Goal: Information Seeking & Learning: Find specific fact

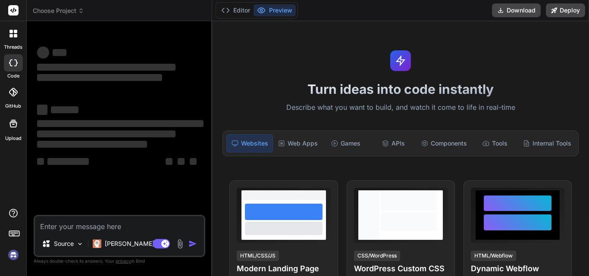
click at [131, 221] on textarea at bounding box center [119, 224] width 169 height 16
type textarea "x"
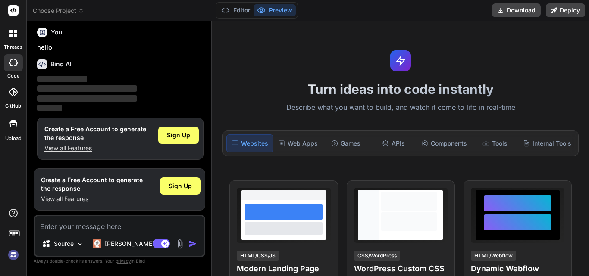
type textarea "g"
type textarea "x"
type textarea "ge"
type textarea "x"
type textarea "gettin g"
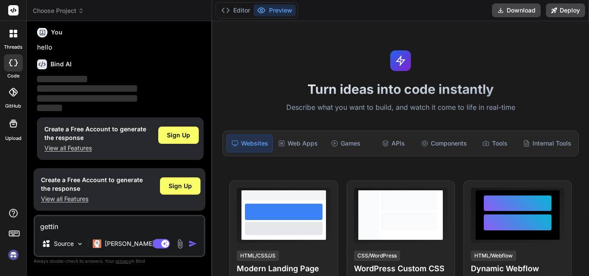
type textarea "x"
type textarea "gettin gt"
type textarea "x"
type textarea "gettin g"
type textarea "x"
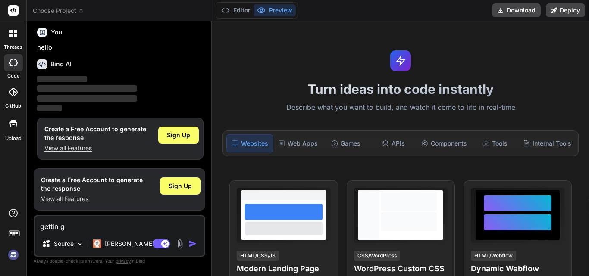
type textarea "gettin"
type textarea "x"
type textarea "gettin"
type textarea "x"
type textarea "getti"
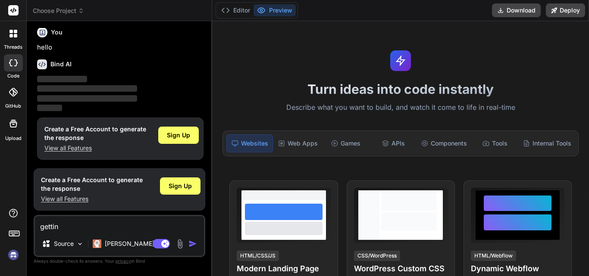
type textarea "x"
type textarea "gett"
type textarea "x"
type textarea "get"
type textarea "x"
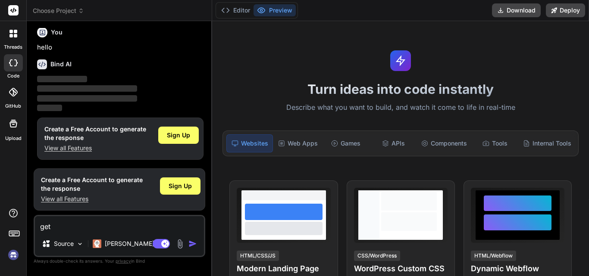
type textarea "ge"
type textarea "x"
type textarea "g"
type textarea "x"
click at [181, 130] on div "Sign Up" at bounding box center [178, 135] width 41 height 17
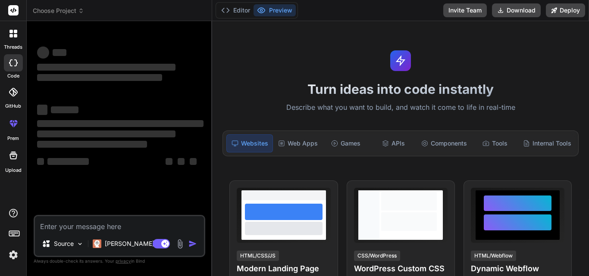
scroll to position [0, 0]
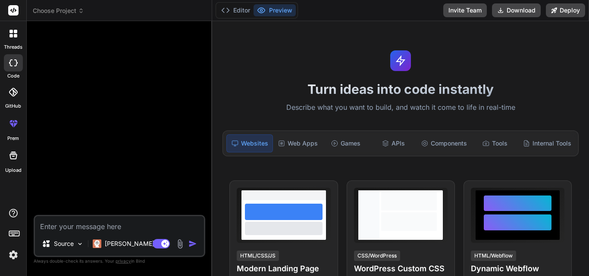
type textarea "x"
click at [109, 223] on textarea at bounding box center [119, 224] width 169 height 16
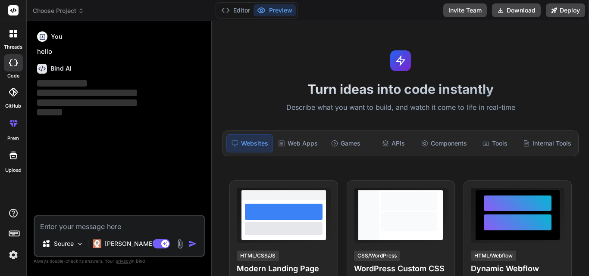
type textarea "g"
type textarea "x"
type textarea "ge"
type textarea "x"
type textarea "get"
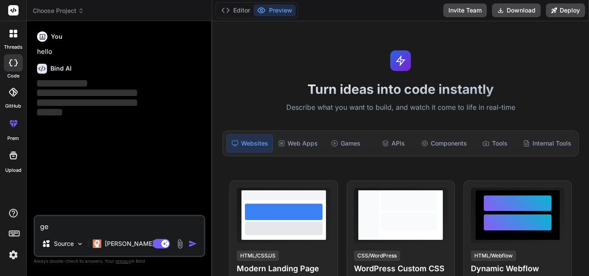
type textarea "x"
type textarea "gett"
type textarea "x"
type textarea "getti"
type textarea "x"
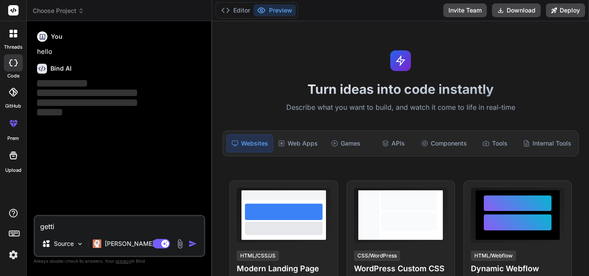
type textarea "gettin"
type textarea "x"
type textarea "gettin g"
type textarea "x"
type textarea "gettin gt"
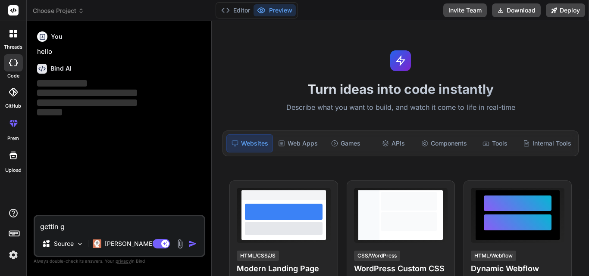
type textarea "x"
type textarea "gettin g"
type textarea "x"
type textarea "gettin"
type textarea "x"
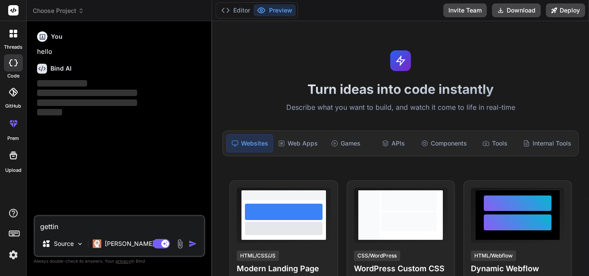
type textarea "gettin"
type textarea "x"
type textarea "getting"
type textarea "x"
type textarea "getting"
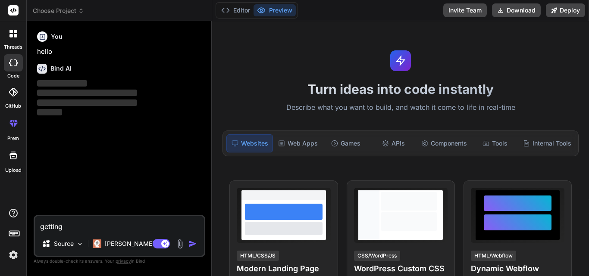
type textarea "x"
type textarea "getting t"
type textarea "x"
type textarea "getting th"
type textarea "x"
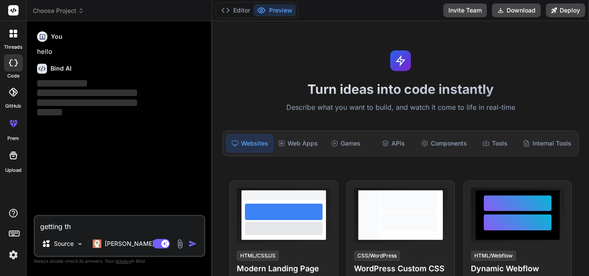
type textarea "getting thi"
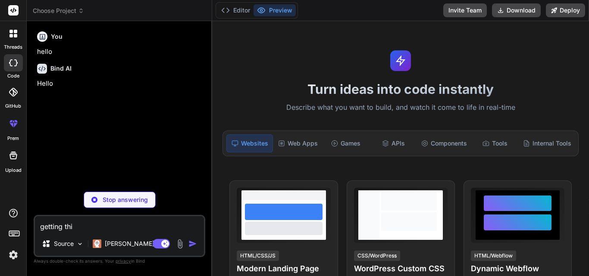
type textarea "x"
type textarea "getting this"
type textarea "x"
type textarea "getting this"
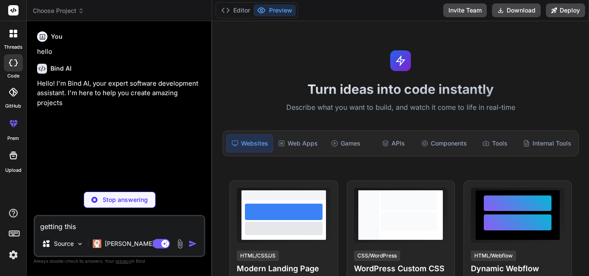
type textarea "x"
type textarea "getting this e"
type textarea "x"
type textarea "getting this er"
type textarea "x"
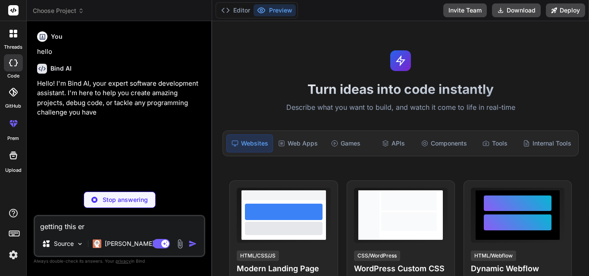
type textarea "getting this err"
type textarea "x"
type textarea "getting this errr"
type textarea "x"
type textarea "getting this err"
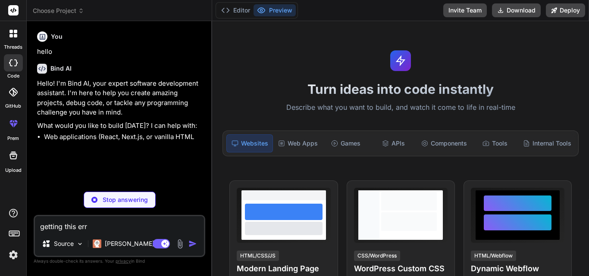
type textarea "x"
type textarea "getting this erro"
type textarea "x"
type textarea "getting this error"
type textarea "x"
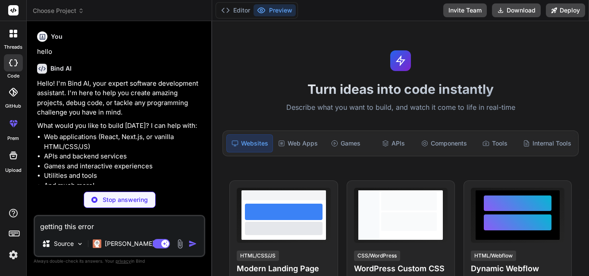
type textarea "getting this error"
type textarea "x"
type textarea "getting this error o"
type textarea "x"
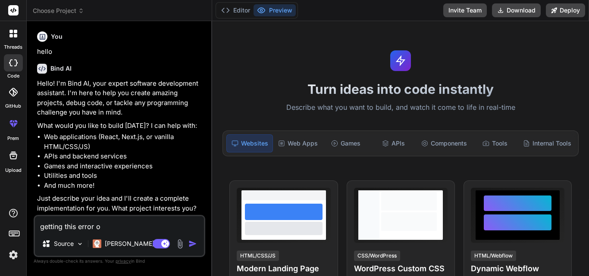
type textarea "getting this error on"
type textarea "x"
type textarea "getting this error on"
type textarea "x"
type textarea "getting this error on l"
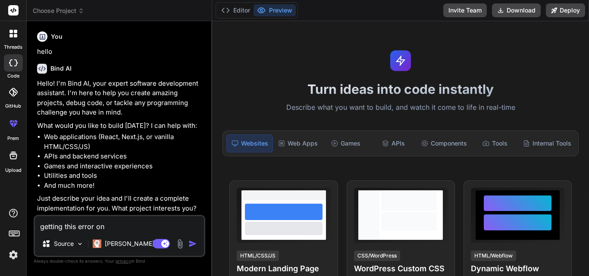
type textarea "x"
type textarea "getting this error on lM"
type textarea "x"
type textarea "getting this error on lMB"
type textarea "x"
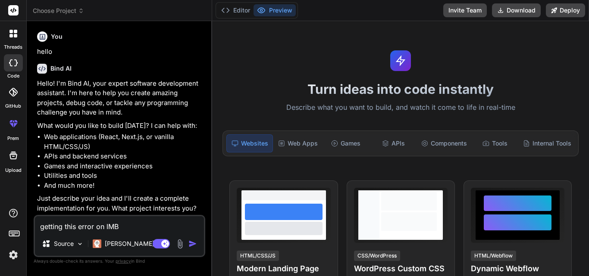
type textarea "getting this error on lMBD"
type textarea "x"
type textarea "getting this error on lMB"
type textarea "x"
type textarea "getting this error on lM"
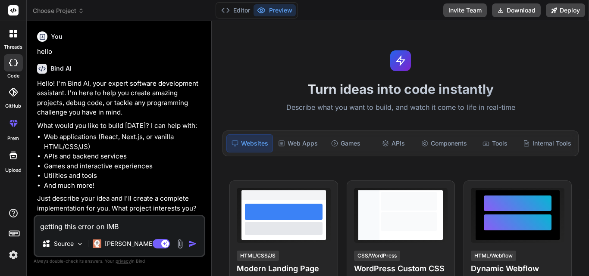
type textarea "x"
type textarea "getting this error on l"
type textarea "x"
type textarea "getting this error on"
type textarea "x"
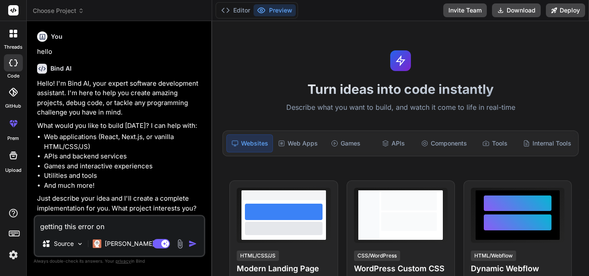
type textarea "getting this error on l"
type textarea "x"
type textarea "getting this error on la"
type textarea "x"
type textarea "getting this error on [PERSON_NAME]"
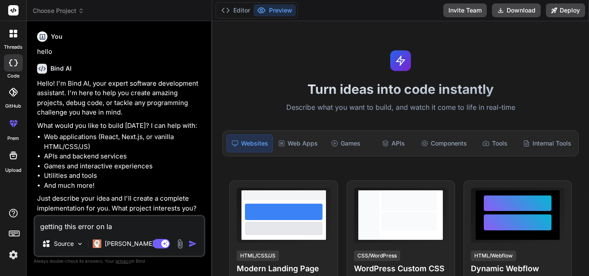
type textarea "x"
type textarea "getting this error on lamb"
type textarea "x"
type textarea "getting this error on lambd"
type textarea "x"
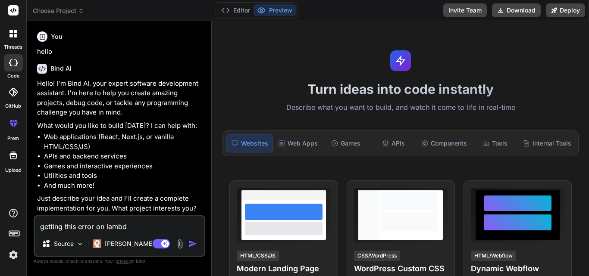
type textarea "getting this error on lambda"
type textarea "x"
type textarea "getting this error on lambda"
type textarea "x"
type textarea "getting this error on lambda s"
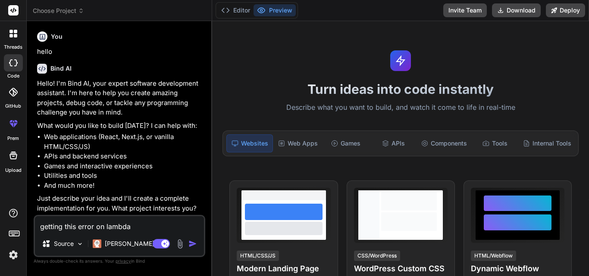
type textarea "x"
type textarea "getting this error on lambda se"
type textarea "x"
type textarea "getting this error on lambda set"
type textarea "x"
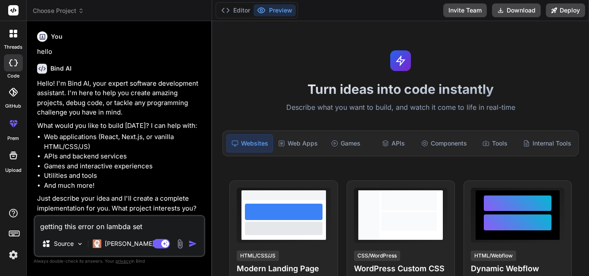
type textarea "getting this error on lambda setu"
type textarea "x"
type textarea "getting this error on lambda setup"
type textarea "x"
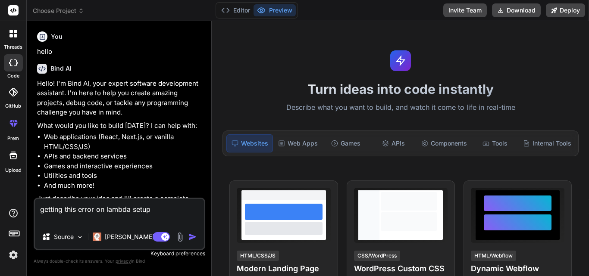
paste textarea "An error occurred when creating the trigger: The function execution role does n…"
type textarea "getting this error on lambda setup An error occurred when creating the trigger:…"
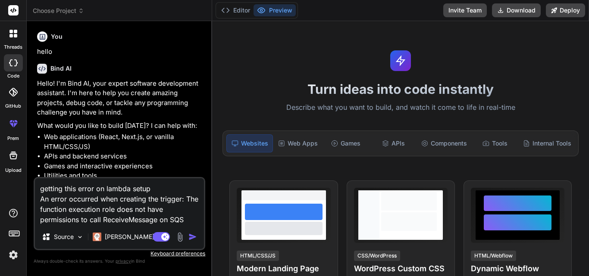
type textarea "x"
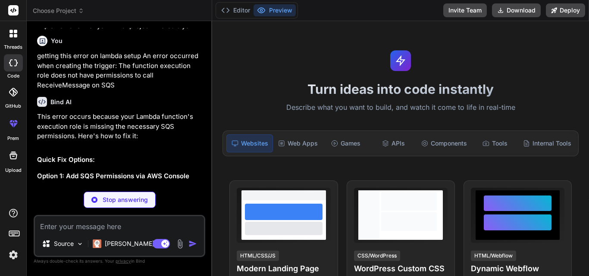
scroll to position [269, 0]
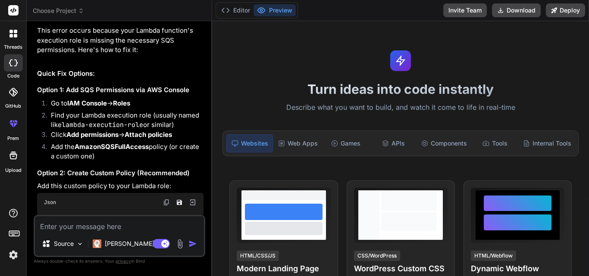
type textarea "x"
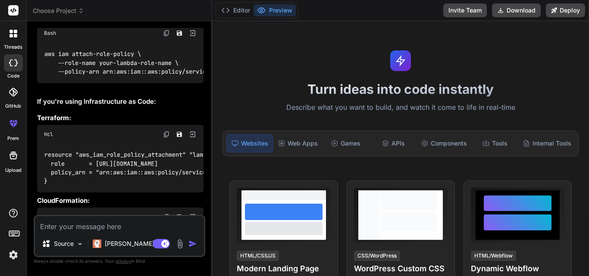
scroll to position [778, 0]
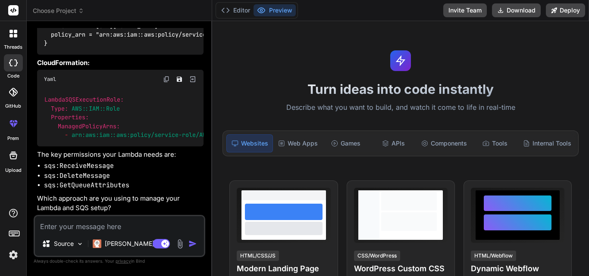
type textarea "i"
type textarea "x"
type textarea "i"
type textarea "x"
type textarea "i h"
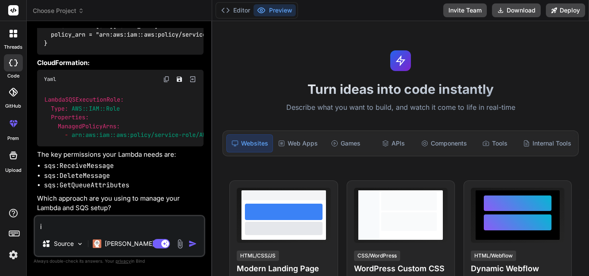
type textarea "x"
type textarea "i ha"
type textarea "x"
type textarea "i hav"
type textarea "x"
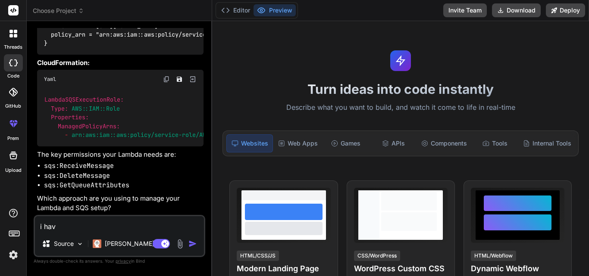
type textarea "i have"
type textarea "x"
type textarea "i have"
type textarea "x"
type textarea "i have a"
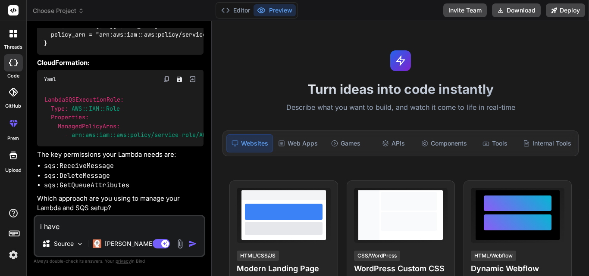
type textarea "x"
type textarea "i have al"
type textarea "x"
type textarea "i have alr"
type textarea "x"
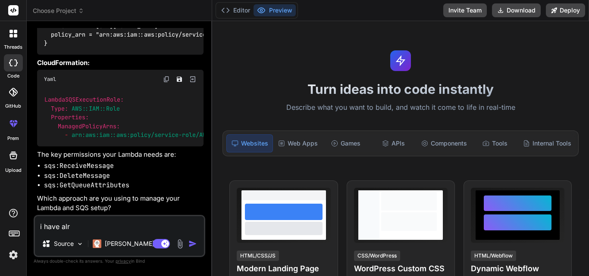
type textarea "i have alre"
type textarea "x"
type textarea "i have alrea"
type textarea "x"
type textarea "i have alread"
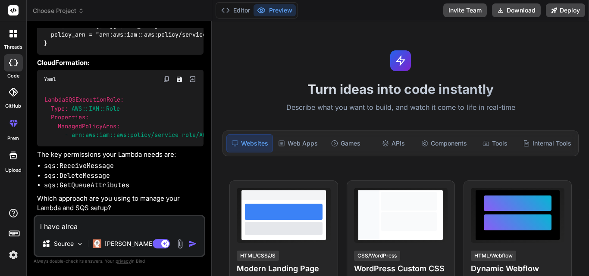
type textarea "x"
type textarea "i have already"
type textarea "x"
type textarea "i have already"
type textarea "x"
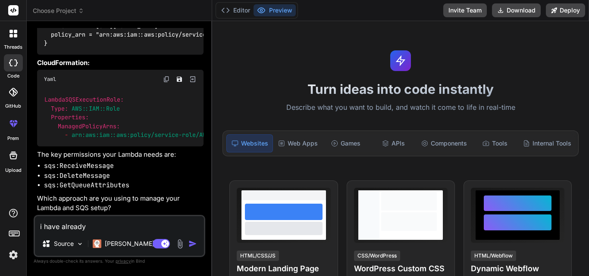
type textarea "i have already g"
type textarea "x"
type textarea "i have already gi"
type textarea "x"
type textarea "i have already giv"
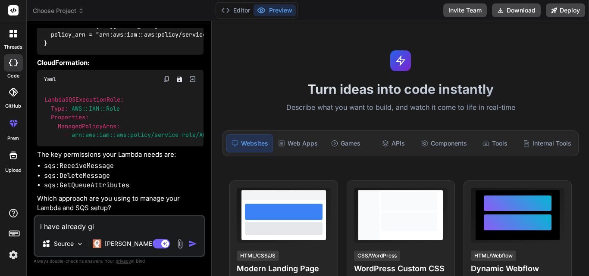
type textarea "x"
type textarea "i have already give"
type textarea "x"
type textarea "i have already give"
type textarea "x"
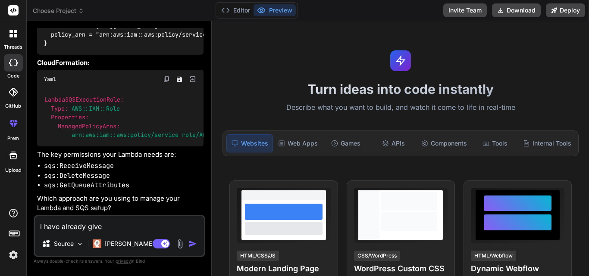
type textarea "i have already give a"
type textarea "x"
type textarea "i have already give ac"
type textarea "x"
type textarea "i have already give acc"
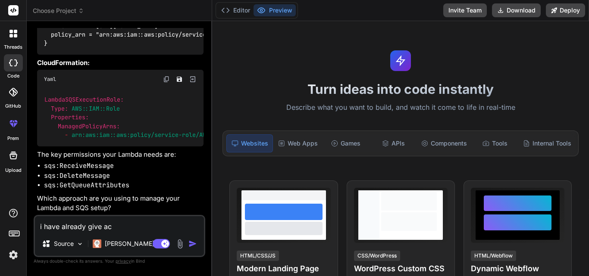
type textarea "x"
type textarea "i have already give acce"
type textarea "x"
type textarea "i have already give acces"
type textarea "x"
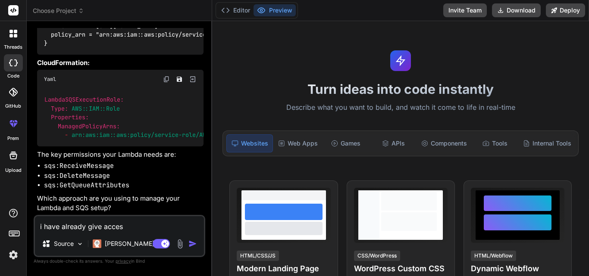
type textarea "i have already give access"
type textarea "x"
type textarea "i have already give access"
type textarea "x"
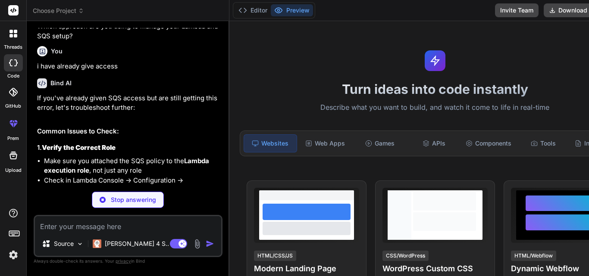
scroll to position [957, 0]
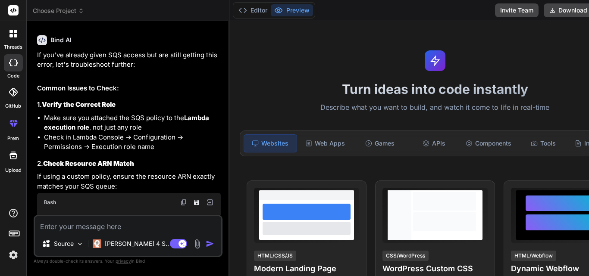
type textarea "x"
drag, startPoint x: 90, startPoint y: 225, endPoint x: 95, endPoint y: 223, distance: 5.5
click at [90, 225] on textarea at bounding box center [128, 224] width 186 height 16
type textarea "g"
type textarea "x"
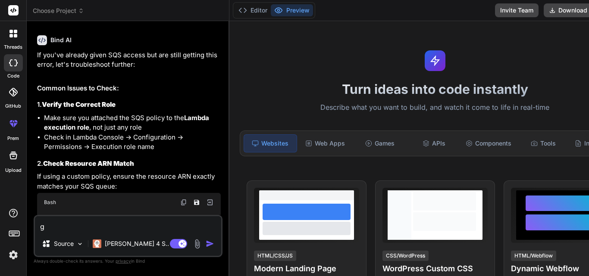
type textarea "gi"
type textarea "x"
type textarea "giv"
type textarea "x"
type textarea "give"
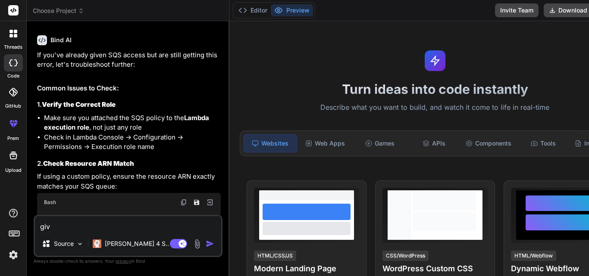
type textarea "x"
type textarea "give"
type textarea "x"
type textarea "give j"
type textarea "x"
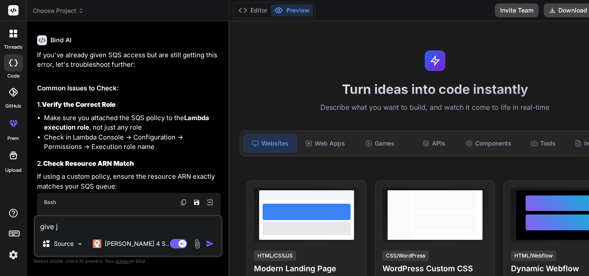
type textarea "give jq"
type textarea "x"
type textarea "give jqu"
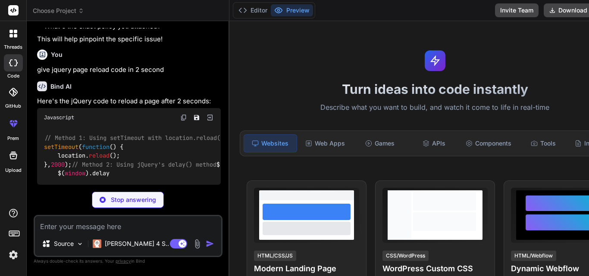
scroll to position [1597, 0]
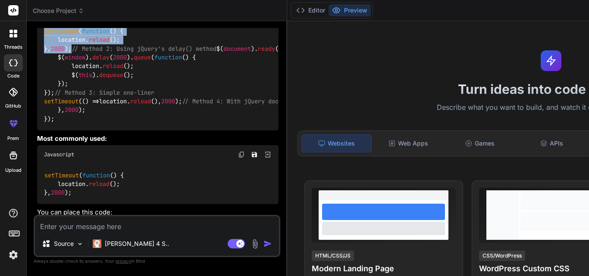
drag, startPoint x: 42, startPoint y: 110, endPoint x: 74, endPoint y: 131, distance: 38.9
click at [74, 131] on div "// Method 1: Using setTimeout with location.reload() setTimeout ( function ( ) …" at bounding box center [157, 70] width 241 height 119
copy code "setTimeout ( function ( ) { location. reload (); }, 2000 );"
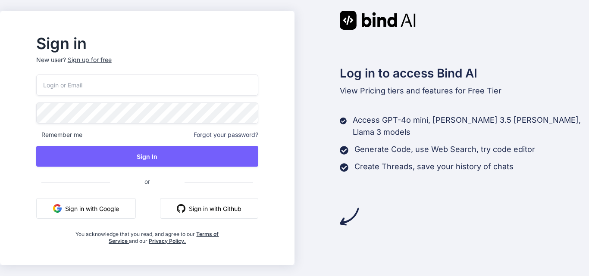
click at [161, 89] on input "email" at bounding box center [147, 85] width 222 height 21
type input "kk12@yopmail.com"
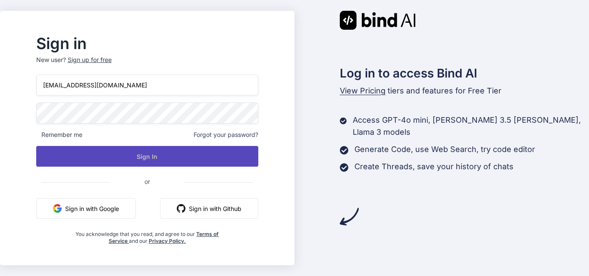
click at [200, 154] on button "Sign In" at bounding box center [147, 156] width 222 height 21
